Goal: Find specific page/section: Find specific page/section

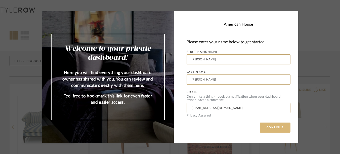
click at [265, 127] on button "CONTINUE" at bounding box center [275, 128] width 31 height 10
